Goal: Find specific fact: Find specific fact

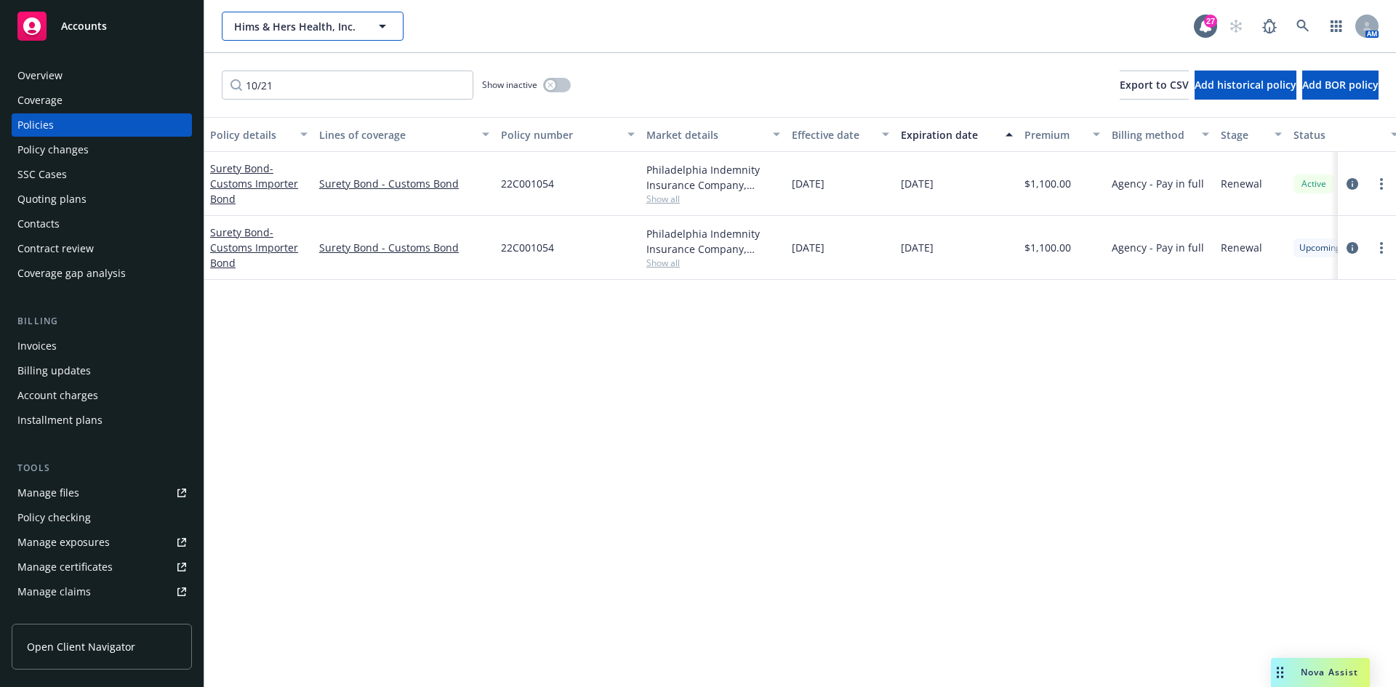
click at [288, 32] on span "Hims & Hers Health, Inc." at bounding box center [297, 26] width 126 height 15
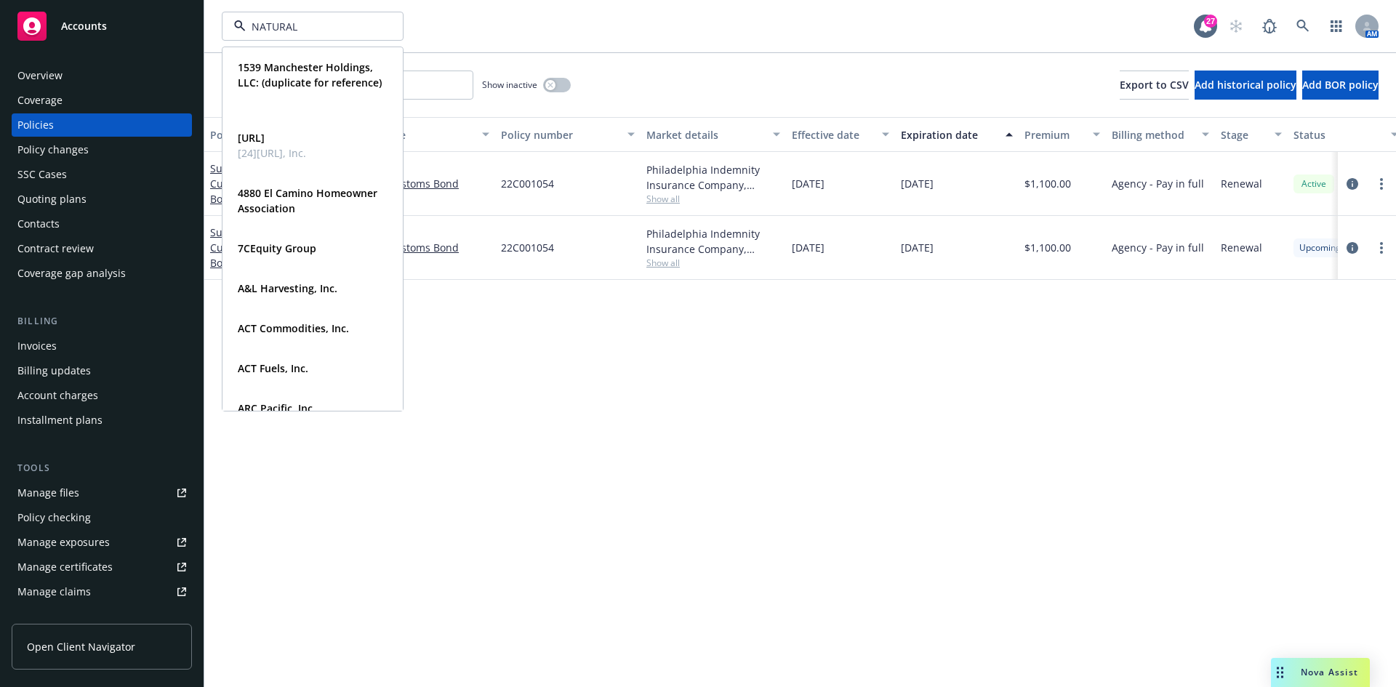
type input "NATURAL"
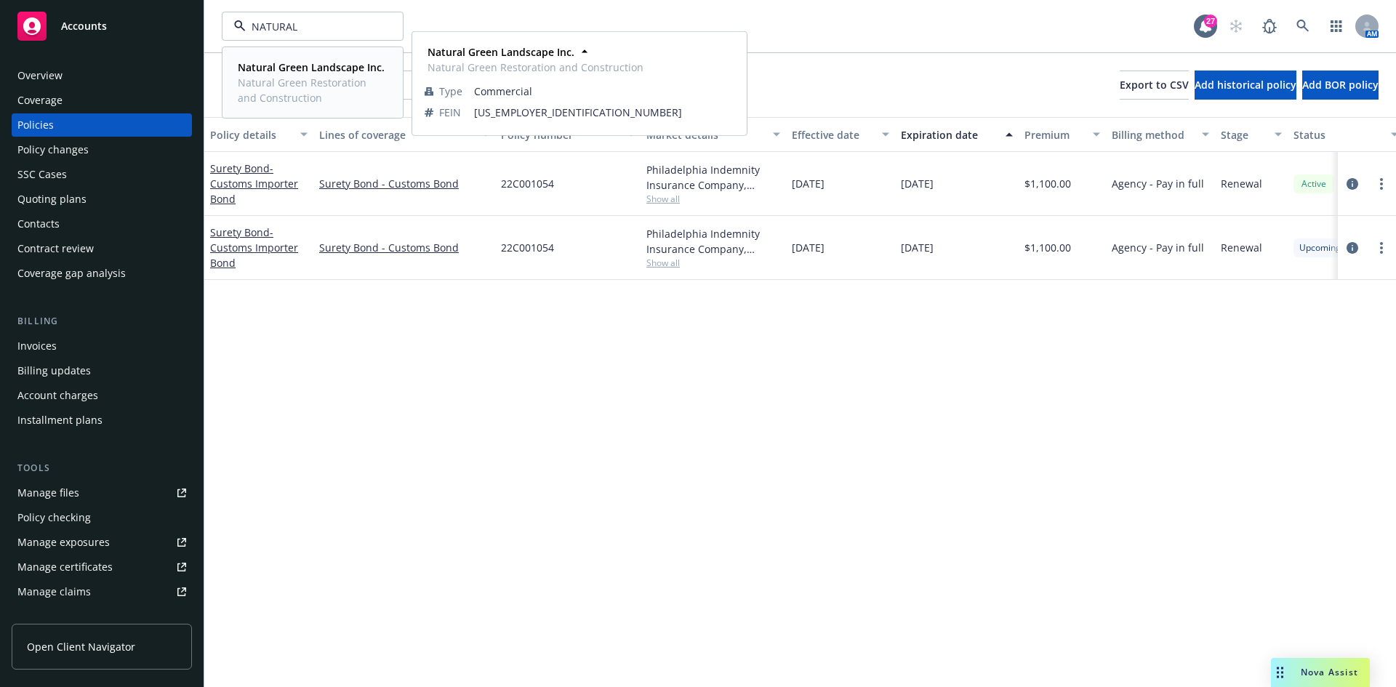
click at [295, 75] on span "Natural Green Restoration and Construction" at bounding box center [311, 90] width 147 height 31
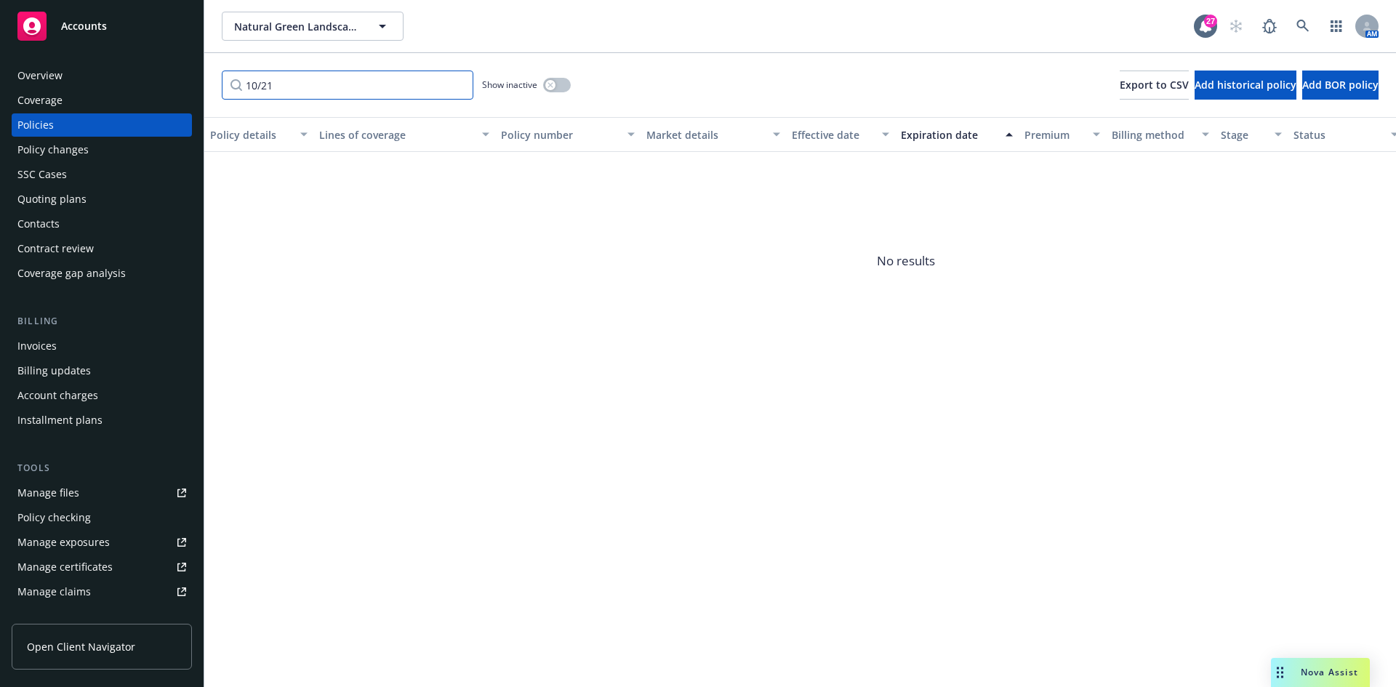
click at [260, 83] on input "10/21" at bounding box center [348, 85] width 252 height 29
type input "1"
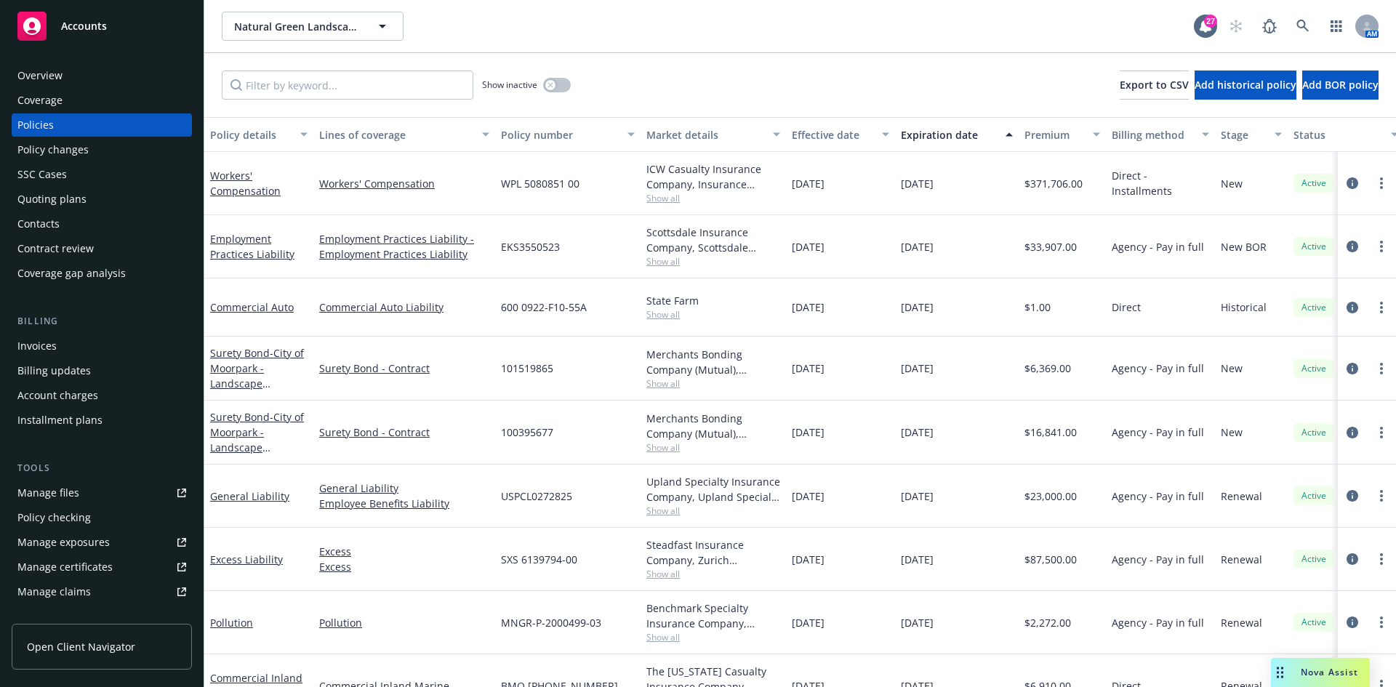
click at [87, 355] on div "Invoices" at bounding box center [101, 346] width 169 height 23
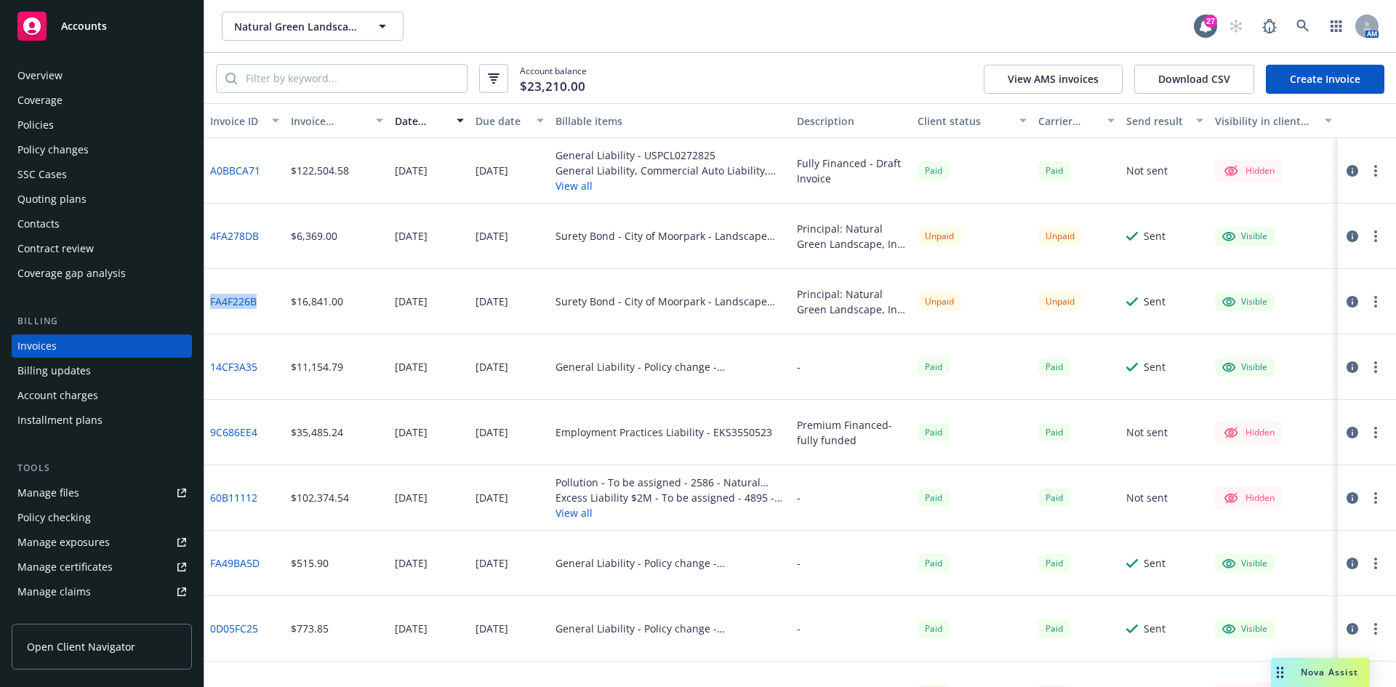
drag, startPoint x: 260, startPoint y: 301, endPoint x: 209, endPoint y: 303, distance: 50.2
click at [209, 303] on div "FA4F226B" at bounding box center [244, 301] width 81 height 65
copy link "FA4F226B"
click at [299, 33] on span "Natural Green Landscape Inc." at bounding box center [297, 26] width 126 height 15
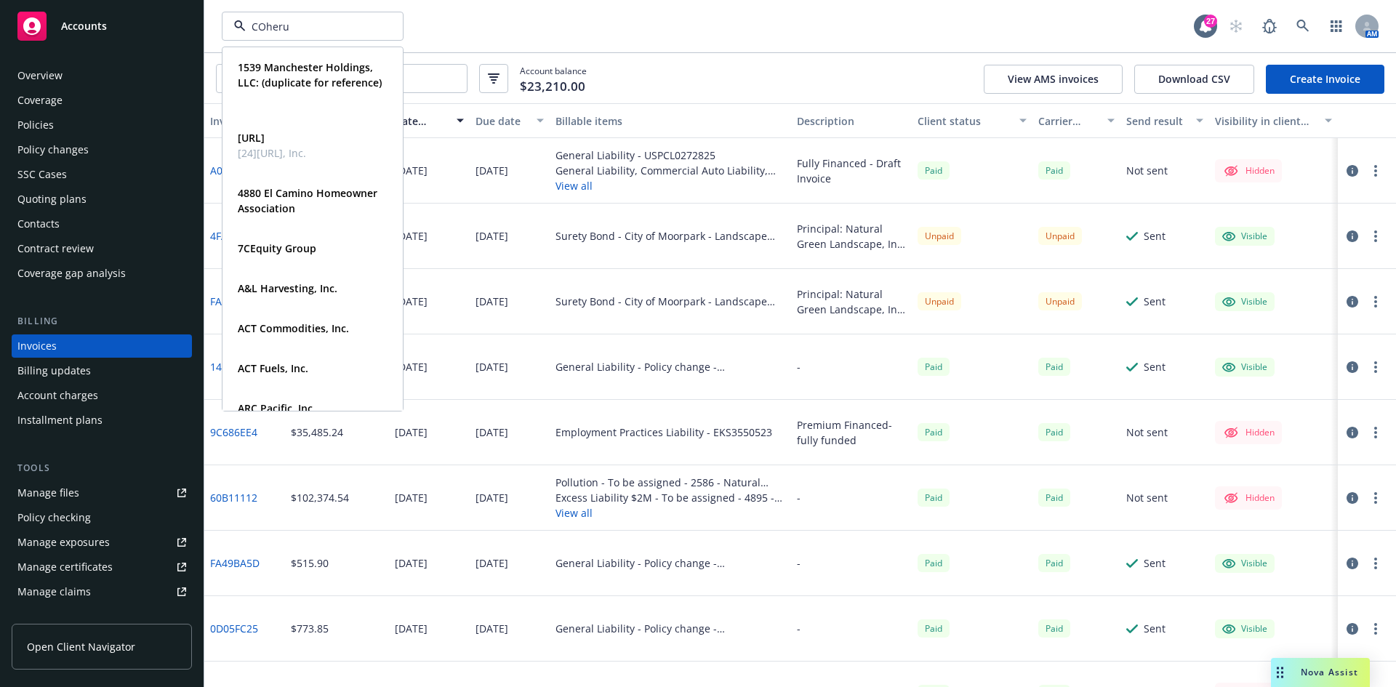
type input "COherus"
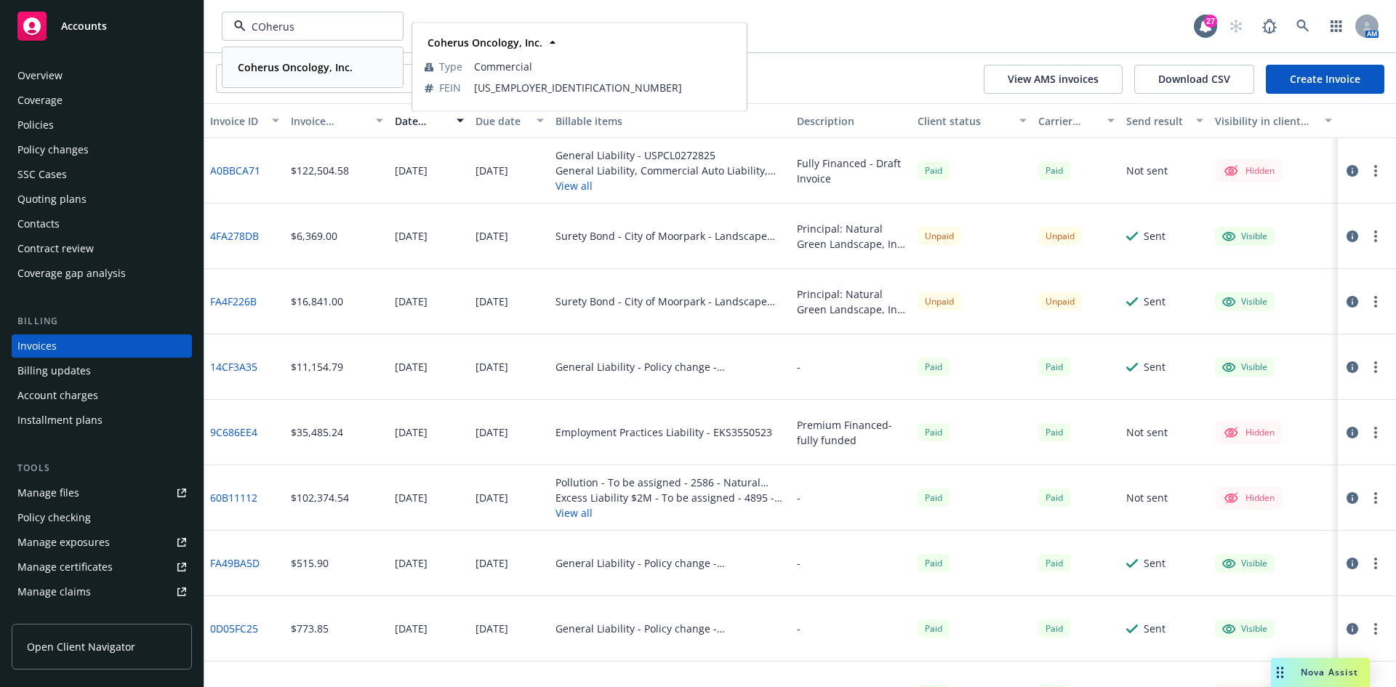
click at [293, 81] on div "Coherus Oncology, Inc. Type Commercial FEIN [US_EMPLOYER_IDENTIFICATION_NUMBER]" at bounding box center [312, 67] width 179 height 39
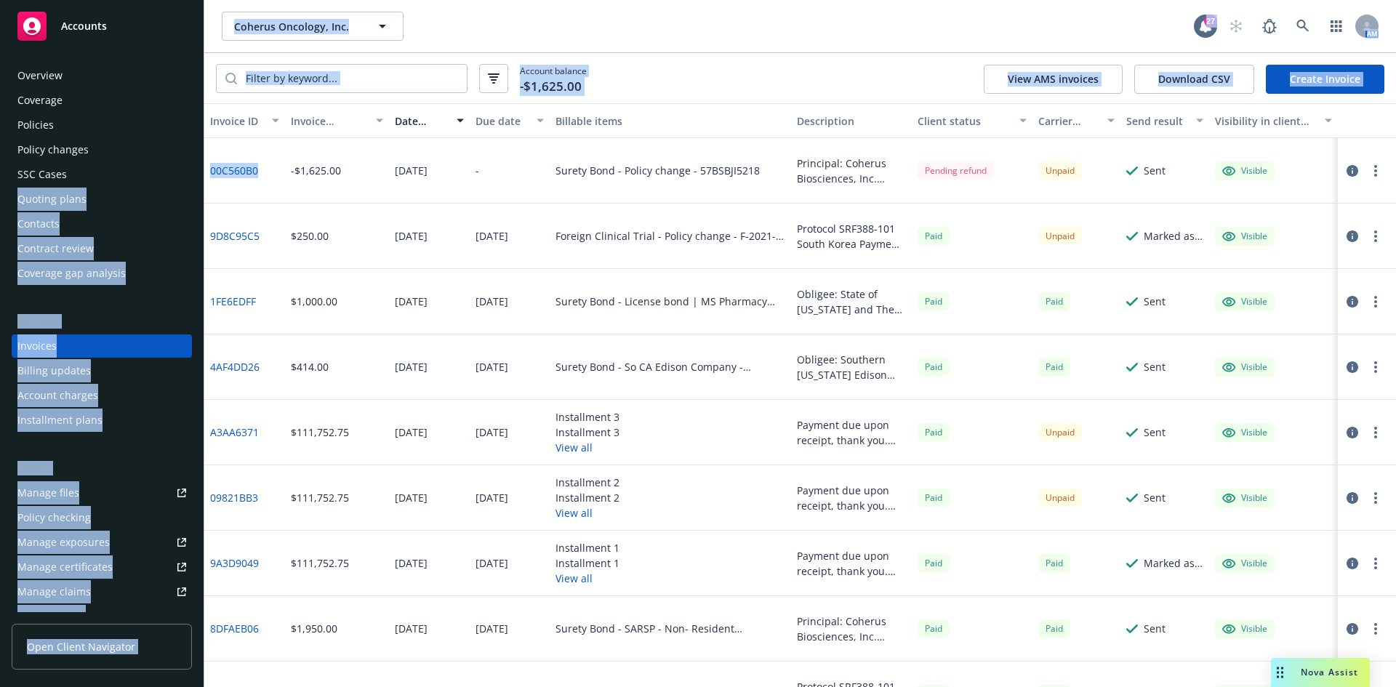
drag, startPoint x: 277, startPoint y: 175, endPoint x: 203, endPoint y: 175, distance: 74.2
click at [203, 175] on div "Accounts Overview Coverage Policies Policy changes SSC Cases Quoting plans Cont…" at bounding box center [698, 343] width 1396 height 687
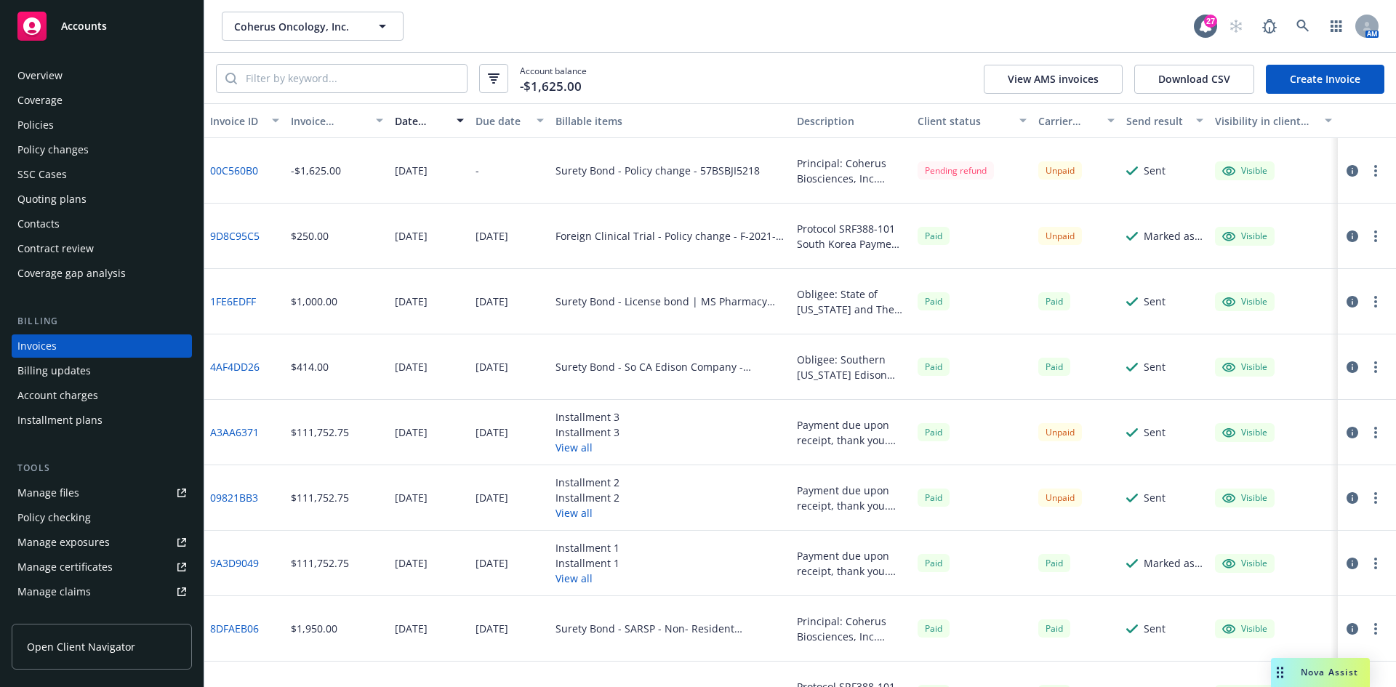
click at [285, 191] on div "-$1,625.00" at bounding box center [337, 170] width 105 height 65
drag, startPoint x: 265, startPoint y: 172, endPoint x: 210, endPoint y: 171, distance: 55.3
click at [210, 171] on div "00C560B0" at bounding box center [244, 170] width 81 height 65
copy link "00C560B0"
drag, startPoint x: 268, startPoint y: 174, endPoint x: 209, endPoint y: 176, distance: 58.9
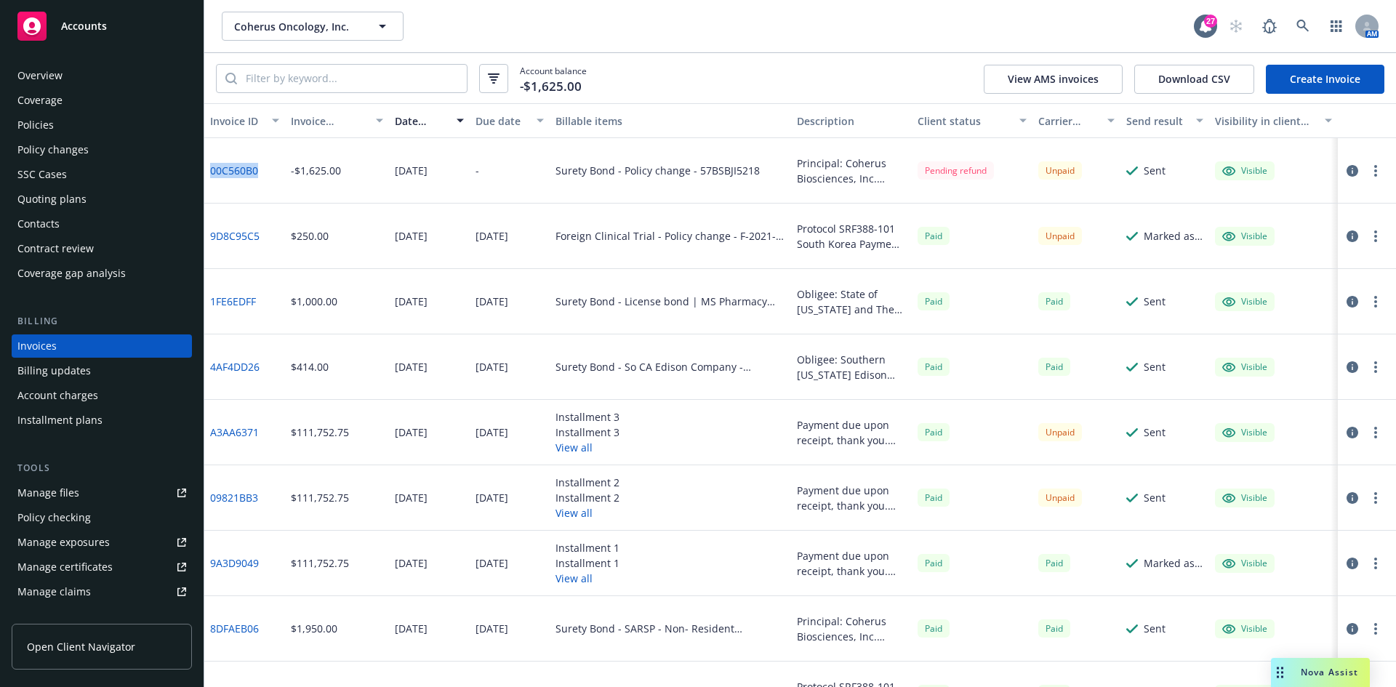
click at [209, 176] on div "00C560B0" at bounding box center [244, 170] width 81 height 65
copy link "00C560B0"
click at [241, 169] on link "00C560B0" at bounding box center [234, 170] width 48 height 15
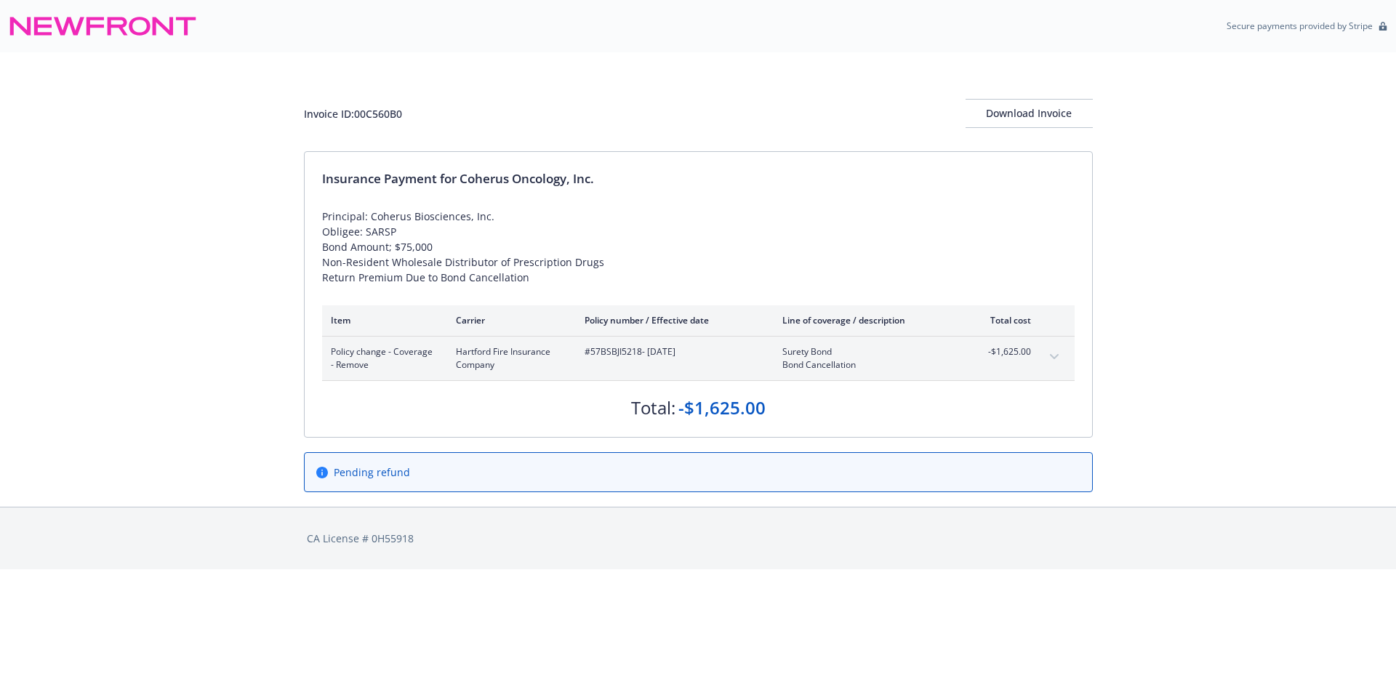
click at [609, 348] on span "#57BSBJI5218 - 07/16/2025" at bounding box center [672, 351] width 175 height 13
copy span "57BSBJI5218"
